Goal: Task Accomplishment & Management: Complete application form

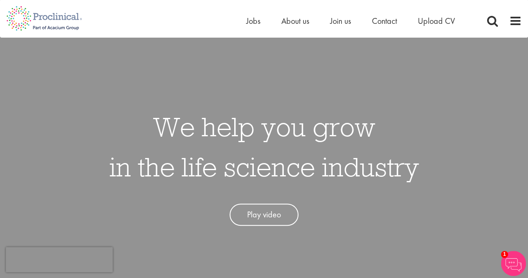
scroll to position [17, 0]
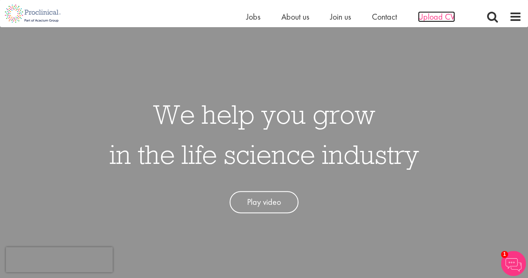
click at [431, 15] on span "Upload CV" at bounding box center [436, 16] width 37 height 11
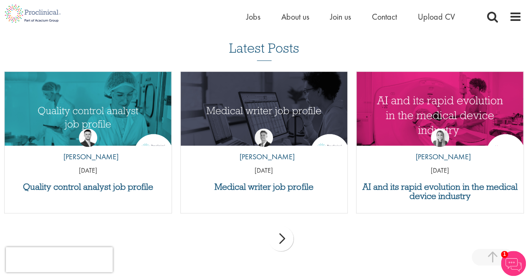
scroll to position [805, 0]
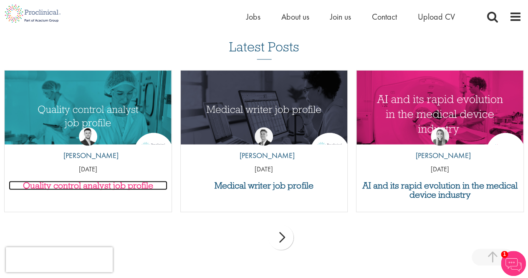
click at [145, 183] on h3 "Quality control analyst job profile" at bounding box center [88, 185] width 159 height 9
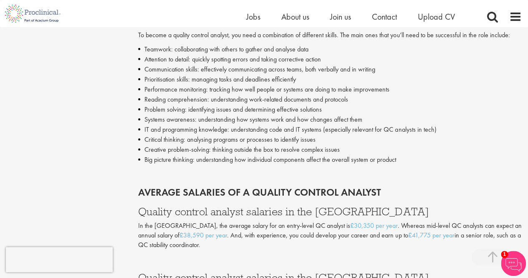
scroll to position [1319, 0]
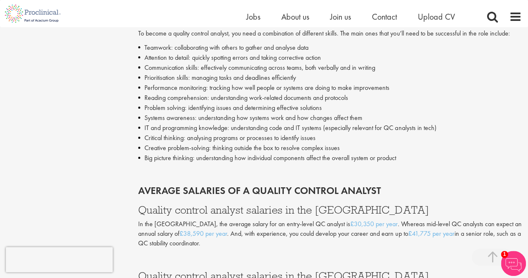
click at [176, 53] on li "Teamwork: collaborating with others to gather and analyse data" at bounding box center [330, 48] width 384 height 10
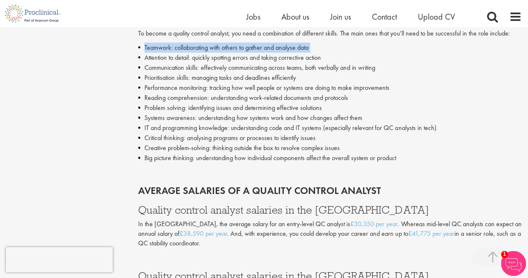
click at [176, 53] on li "Teamwork: collaborating with others to gather and analyse data" at bounding box center [330, 48] width 384 height 10
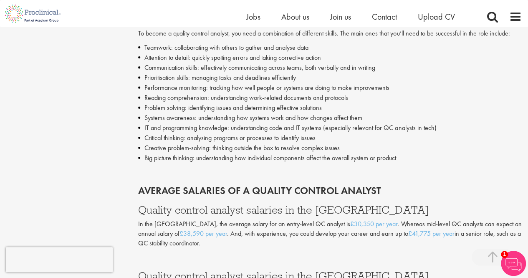
click at [230, 73] on li "Communication skills: effectively communicating across teams, both verbally and…" at bounding box center [330, 68] width 384 height 10
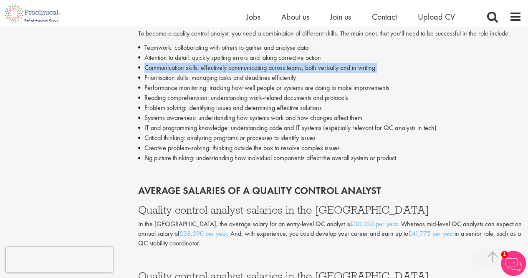
click at [230, 73] on li "Communication skills: effectively communicating across teams, both verbally and…" at bounding box center [330, 68] width 384 height 10
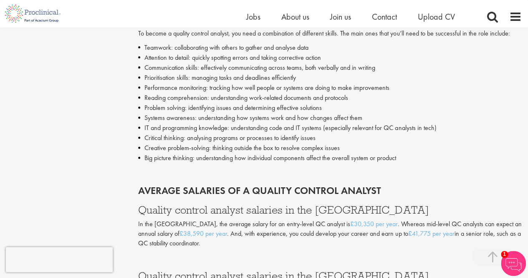
click at [235, 83] on li "Prioritisation skills: managing tasks and deadlines efficiently" at bounding box center [330, 78] width 384 height 10
click at [235, 93] on li "Performance monitoring: tracking how well people or systems are doing to make i…" at bounding box center [330, 88] width 384 height 10
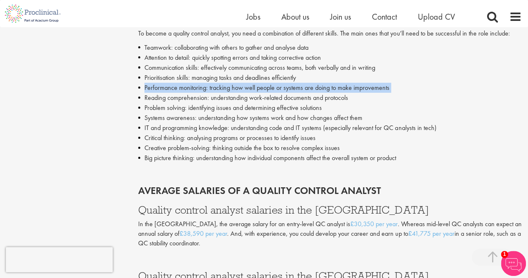
click at [235, 93] on li "Performance monitoring: tracking how well people or systems are doing to make i…" at bounding box center [330, 88] width 384 height 10
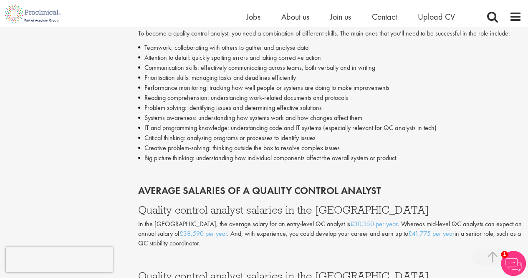
click at [236, 103] on li "Reading comprehension: understanding work-related documents and protocols" at bounding box center [330, 98] width 384 height 10
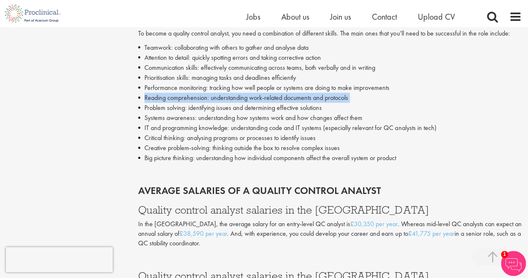
click at [236, 103] on li "Reading comprehension: understanding work-related documents and protocols" at bounding box center [330, 98] width 384 height 10
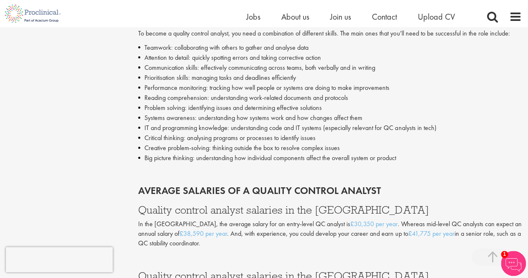
click at [235, 113] on li "Problem solving: identifying issues and determining effective solutions" at bounding box center [330, 108] width 384 height 10
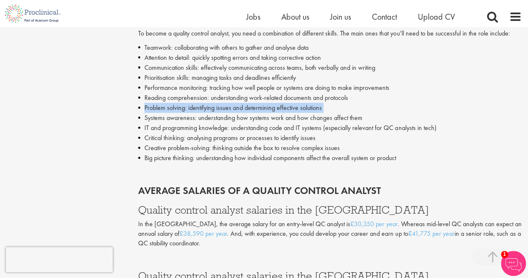
click at [235, 113] on li "Problem solving: identifying issues and determining effective solutions" at bounding box center [330, 108] width 384 height 10
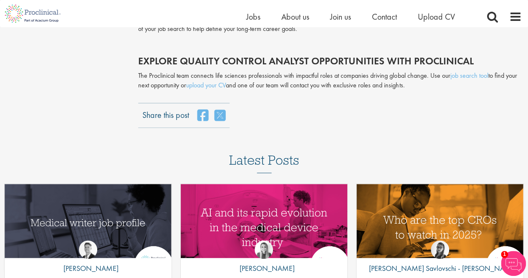
scroll to position [1904, 0]
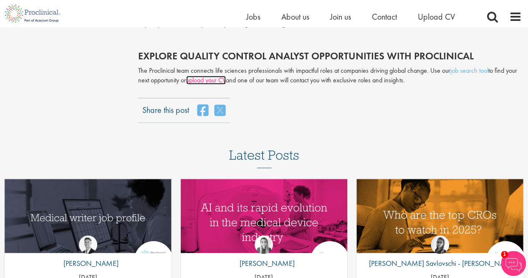
click at [219, 84] on link "upload your CV" at bounding box center [206, 80] width 40 height 9
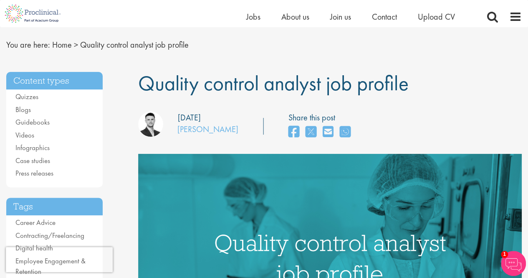
scroll to position [0, 0]
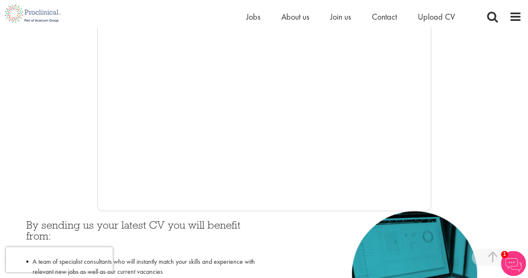
scroll to position [238, 0]
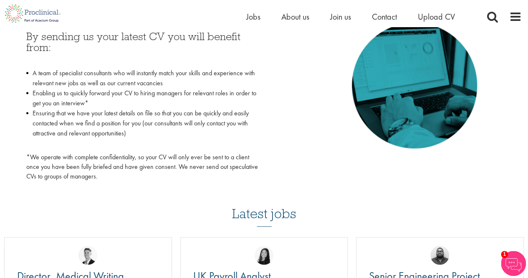
scroll to position [398, 0]
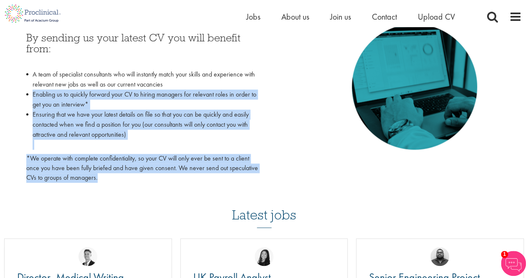
drag, startPoint x: 31, startPoint y: 94, endPoint x: 140, endPoint y: 176, distance: 137.1
click at [140, 176] on div "By sending us your latest CV you will benefit from: A team of specialist consul…" at bounding box center [142, 107] width 232 height 150
click at [140, 176] on p "*We operate with complete confidentiality, so your CV will only ever be sent to…" at bounding box center [142, 168] width 232 height 29
